Goal: Transaction & Acquisition: Purchase product/service

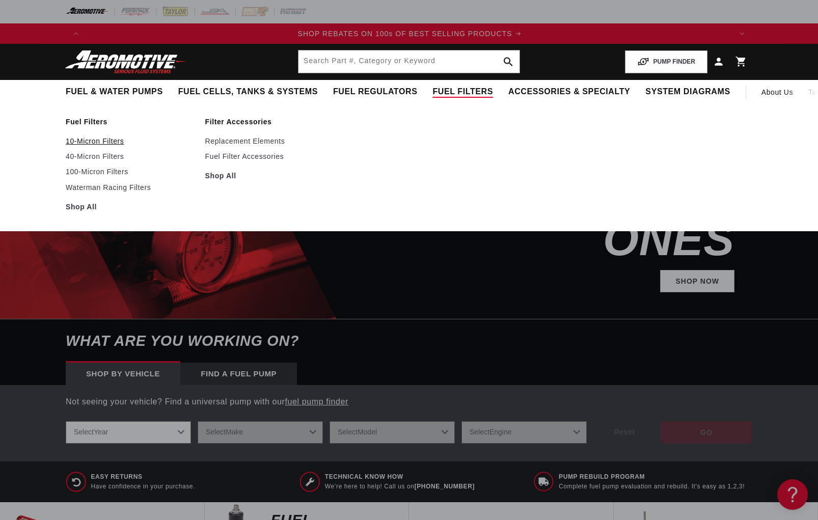
scroll to position [0, 1292]
click at [103, 140] on link "10-Micron Filters" at bounding box center [130, 140] width 129 height 9
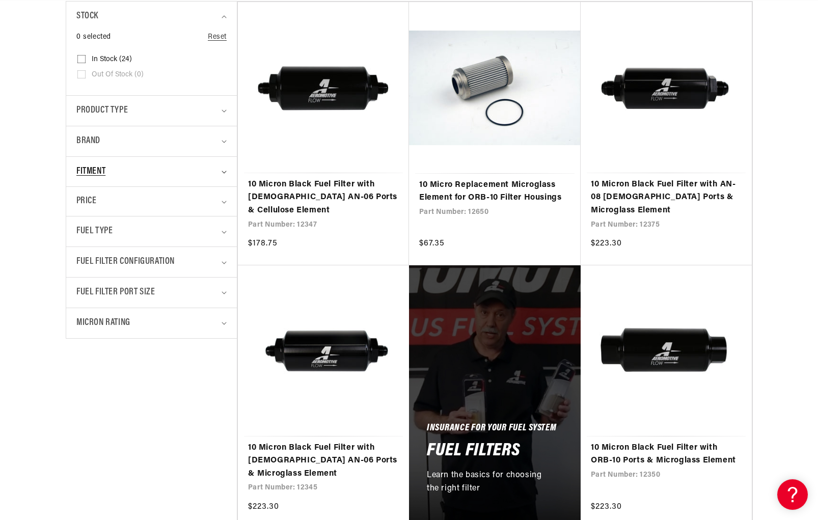
scroll to position [0, 646]
click at [664, 200] on link "10 Micron Black Fuel Filter with AN-08 Male Ports & Microglass Element" at bounding box center [666, 197] width 151 height 39
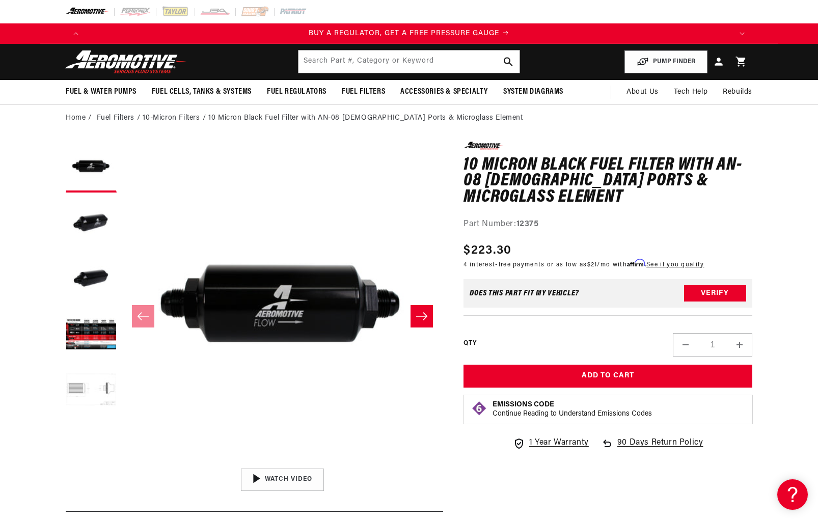
click at [105, 387] on button "Load image 5 in gallery view" at bounding box center [91, 391] width 51 height 51
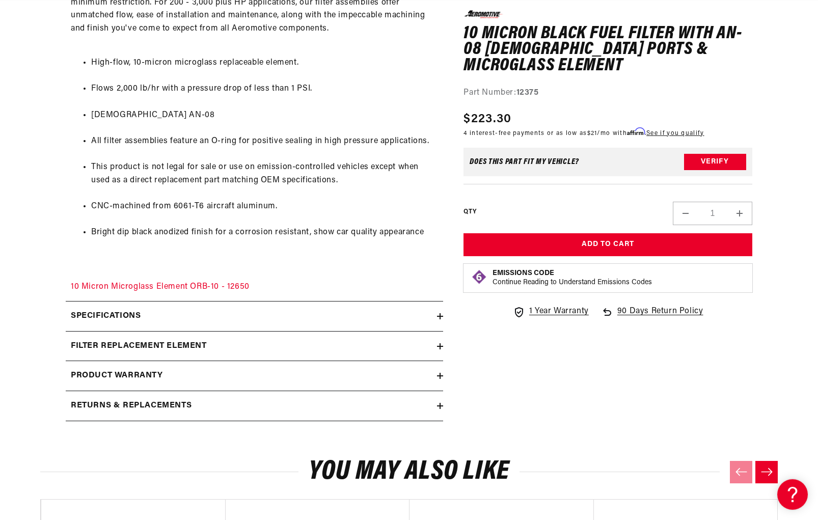
scroll to position [623, 0]
click at [115, 322] on h2 "Specifications" at bounding box center [106, 315] width 70 height 13
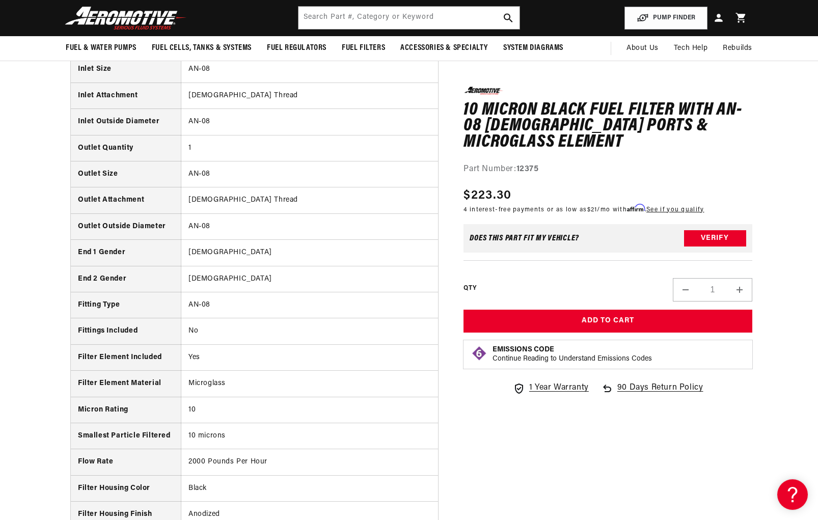
scroll to position [831, 0]
